Goal: Task Accomplishment & Management: Manage account settings

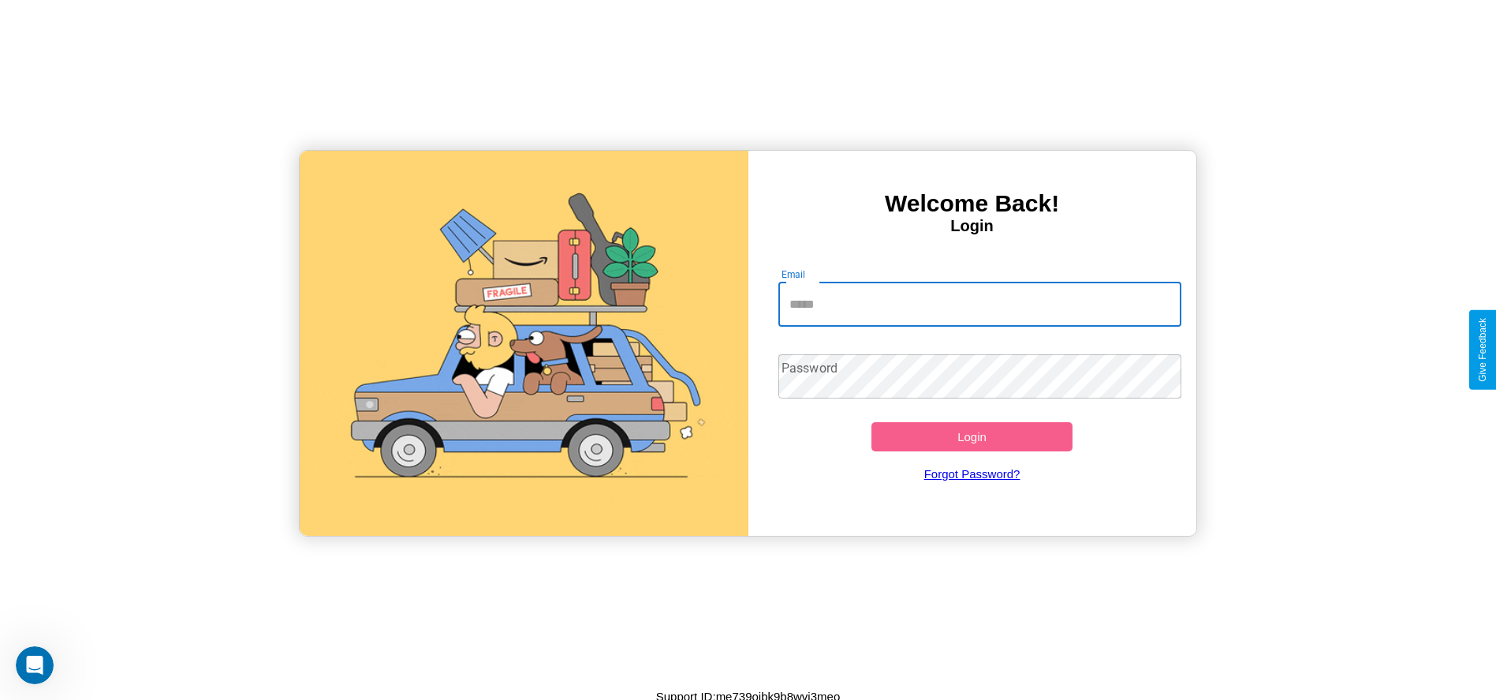
click at [979, 304] on input "Email" at bounding box center [979, 304] width 403 height 44
type input "**********"
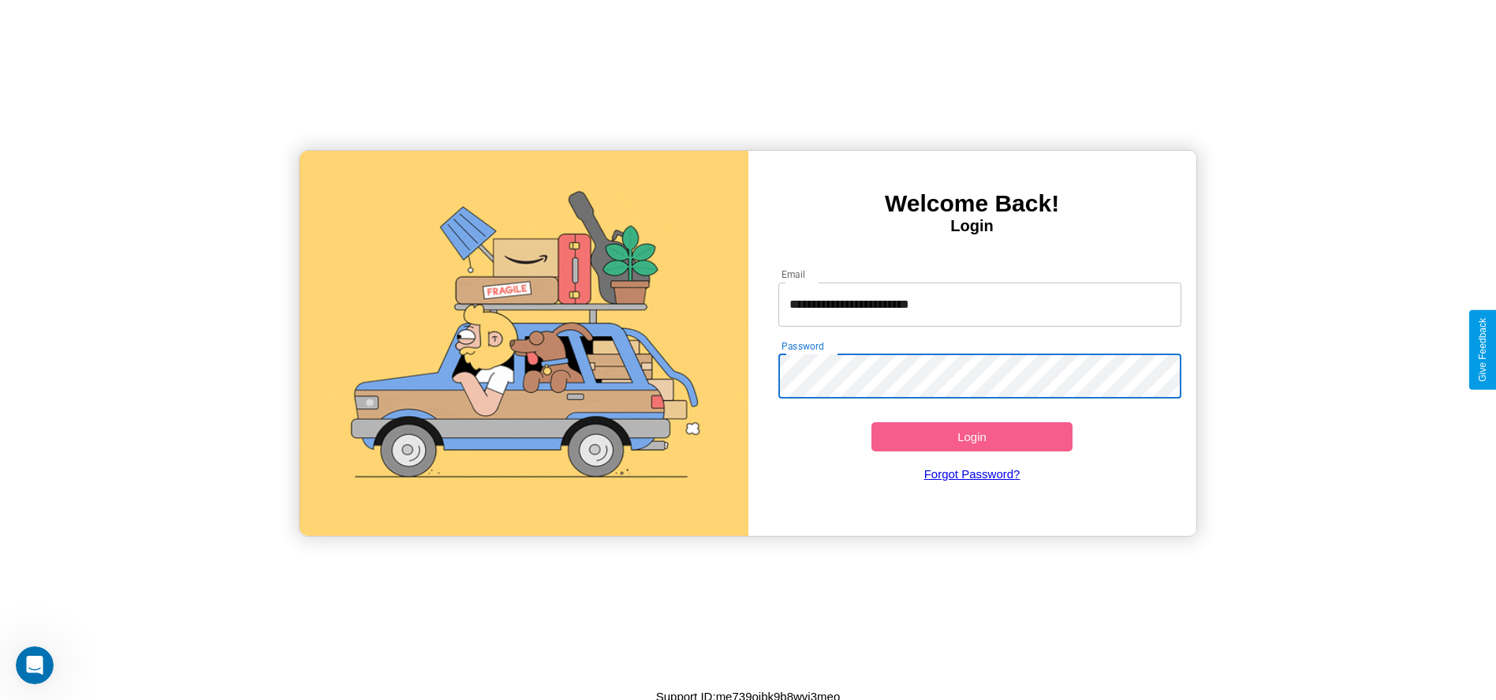
click at [972, 436] on button "Login" at bounding box center [972, 436] width 202 height 29
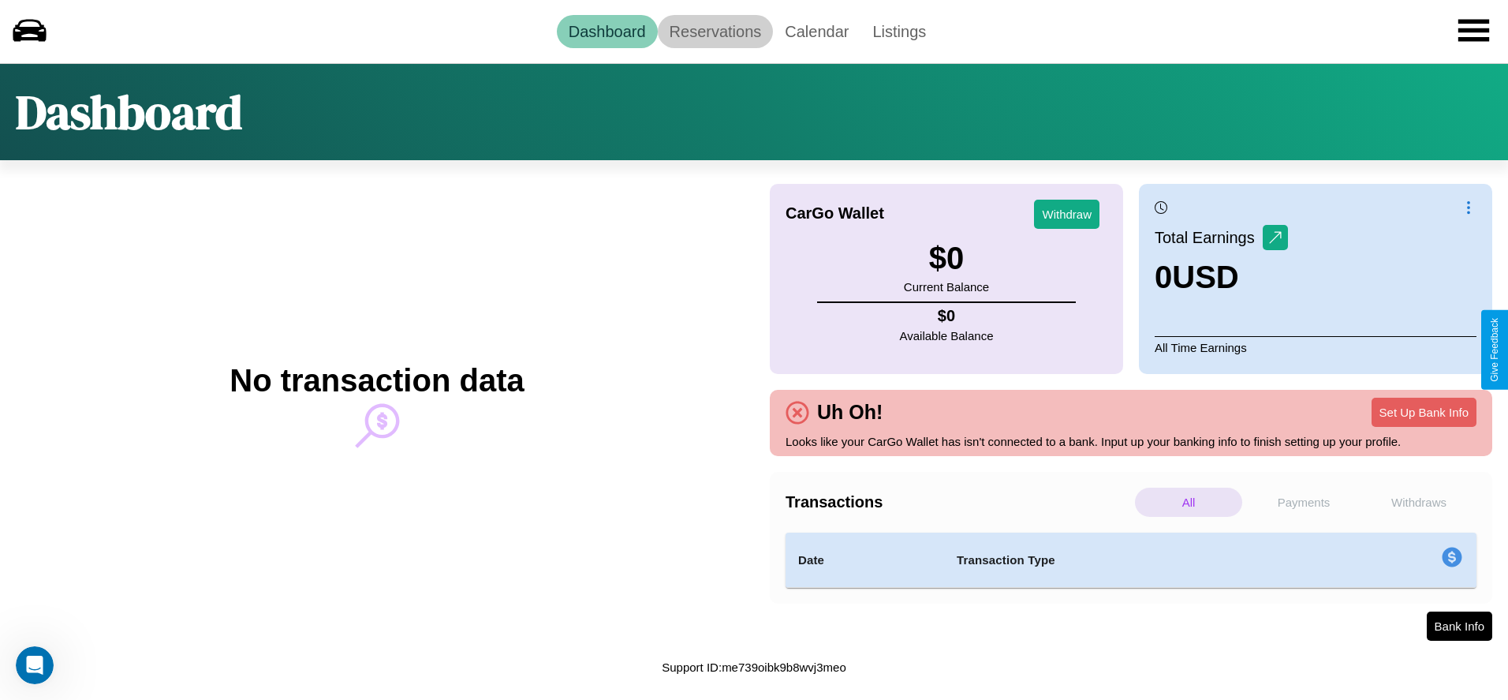
click at [715, 31] on link "Reservations" at bounding box center [716, 31] width 116 height 33
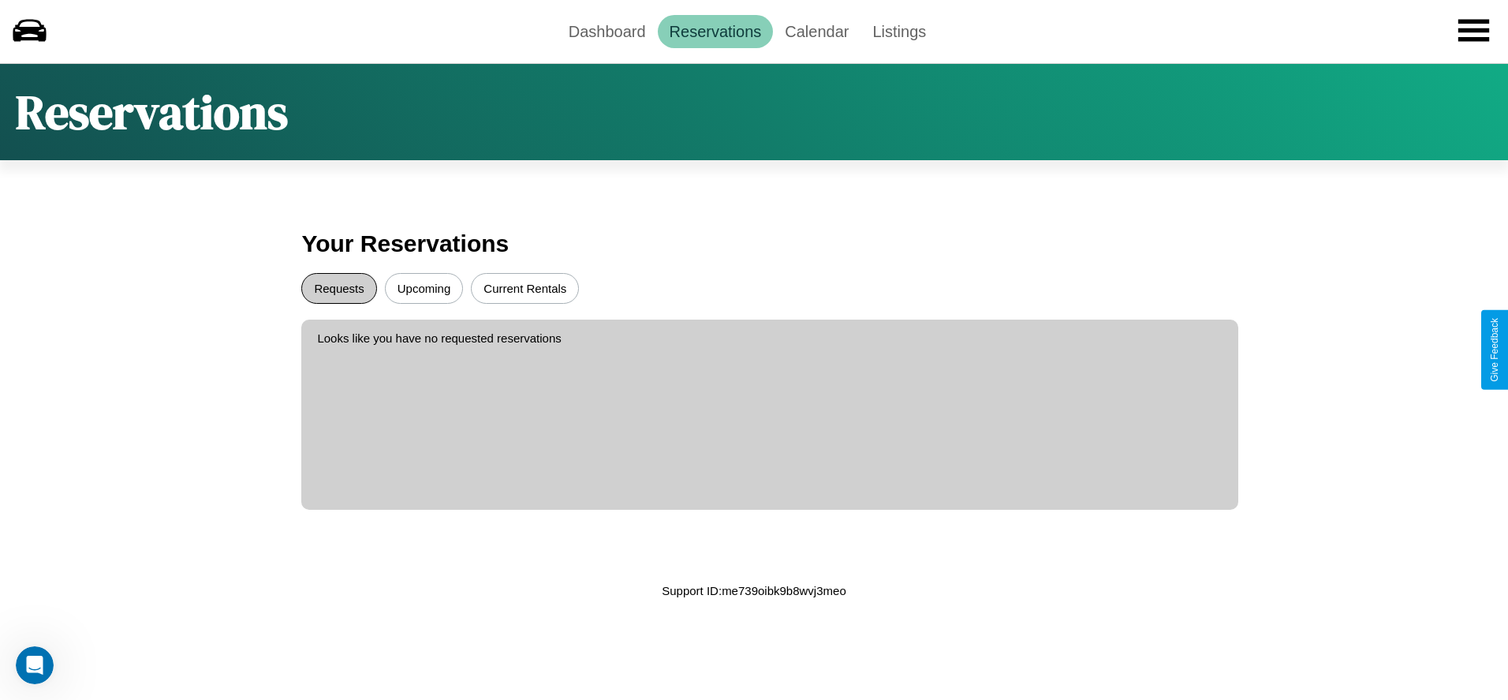
click at [339, 288] on button "Requests" at bounding box center [338, 288] width 75 height 31
click at [423, 288] on button "Upcoming" at bounding box center [424, 288] width 79 height 31
click at [524, 288] on button "Current Rentals" at bounding box center [525, 288] width 108 height 31
click at [816, 31] on link "Calendar" at bounding box center [817, 31] width 88 height 33
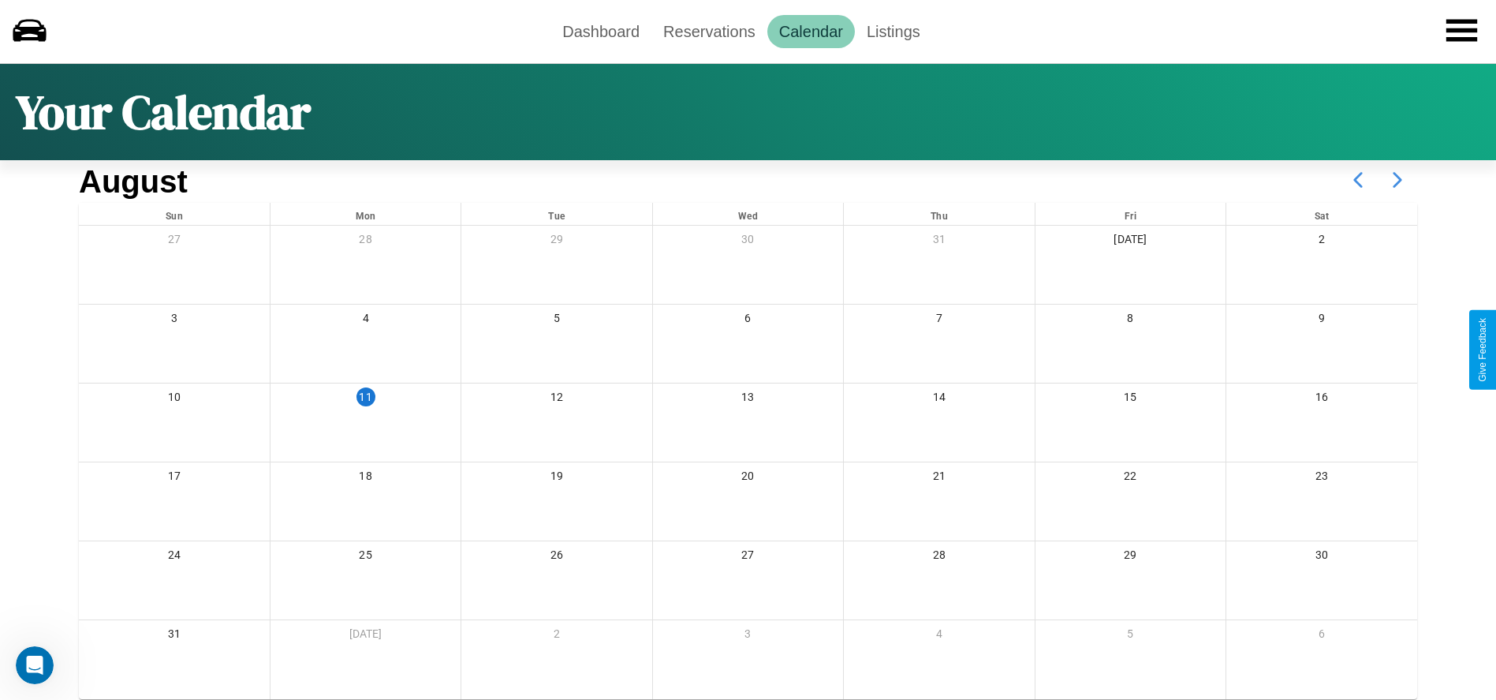
click at [1397, 180] on icon at bounding box center [1397, 179] width 39 height 39
